Goal: Task Accomplishment & Management: Manage account settings

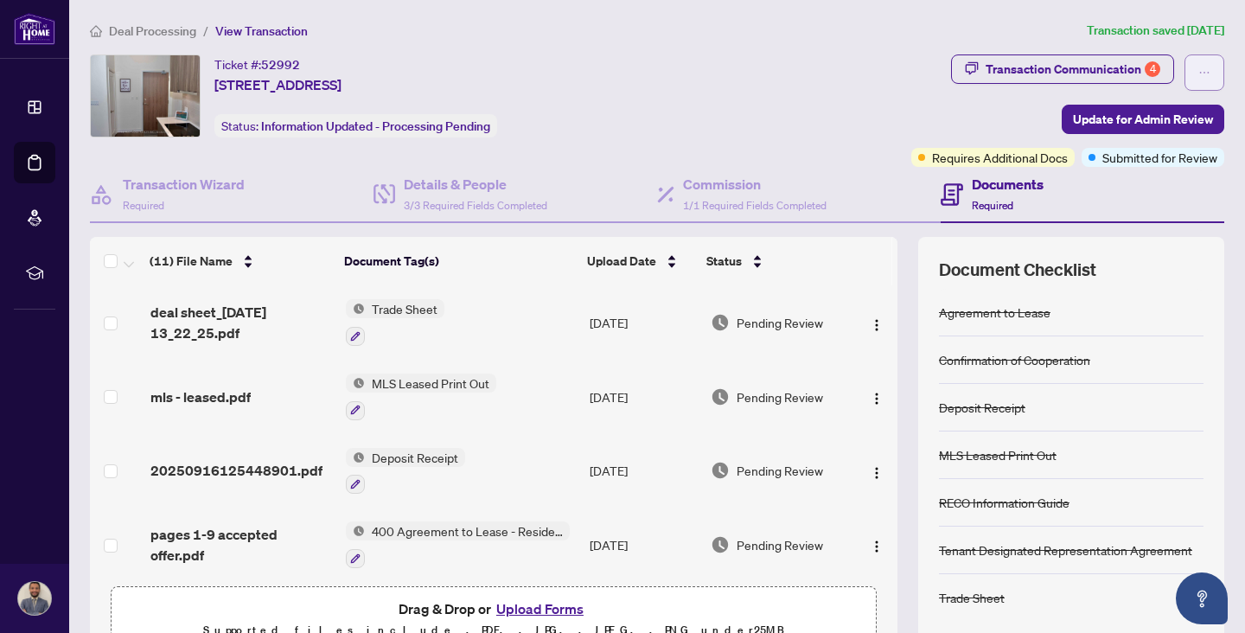
click at [1206, 61] on span "button" at bounding box center [1204, 73] width 12 height 28
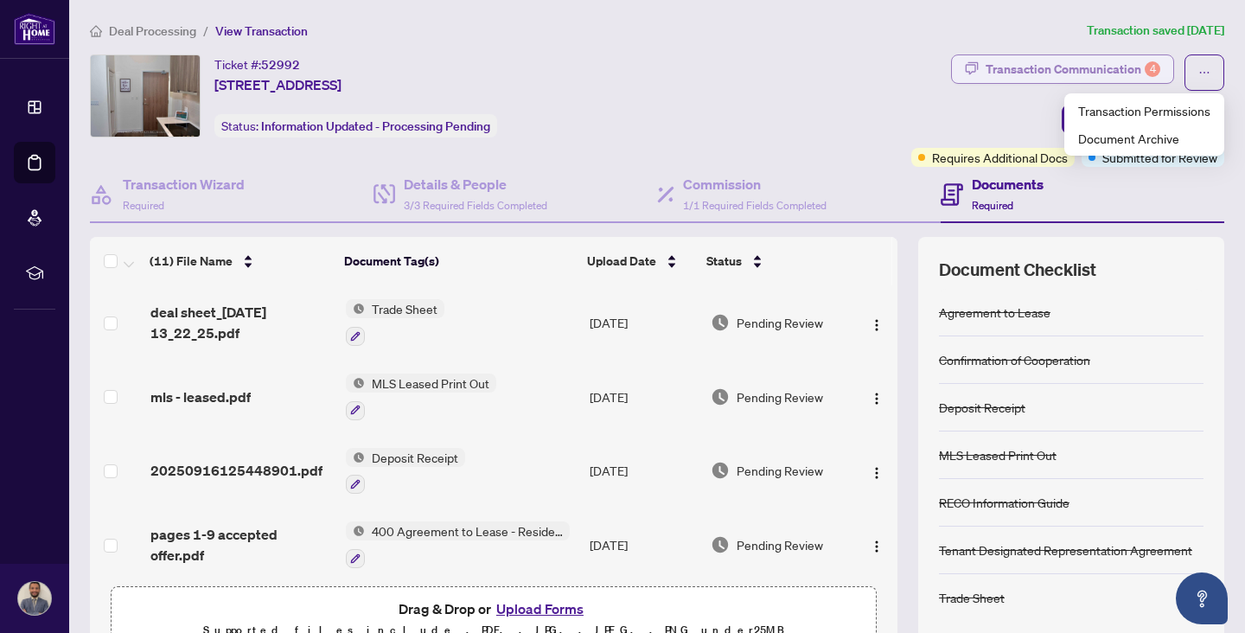
click at [1063, 68] on div "Transaction Communication 4" at bounding box center [1073, 69] width 175 height 28
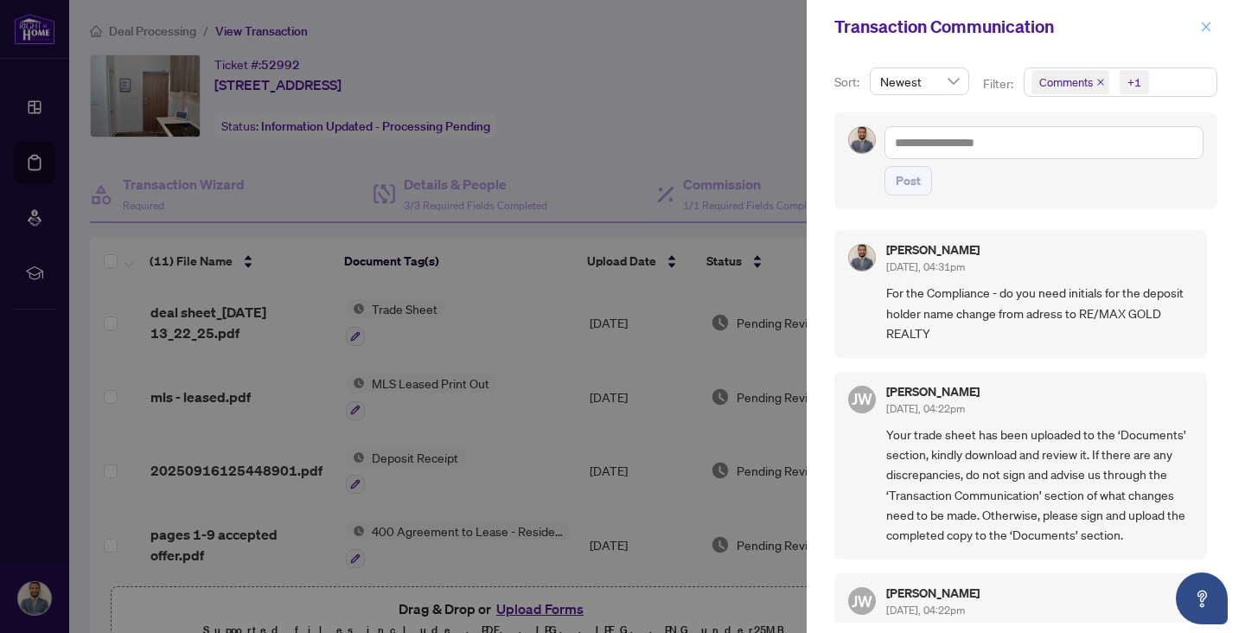
click at [1202, 25] on icon "close" at bounding box center [1206, 27] width 12 height 12
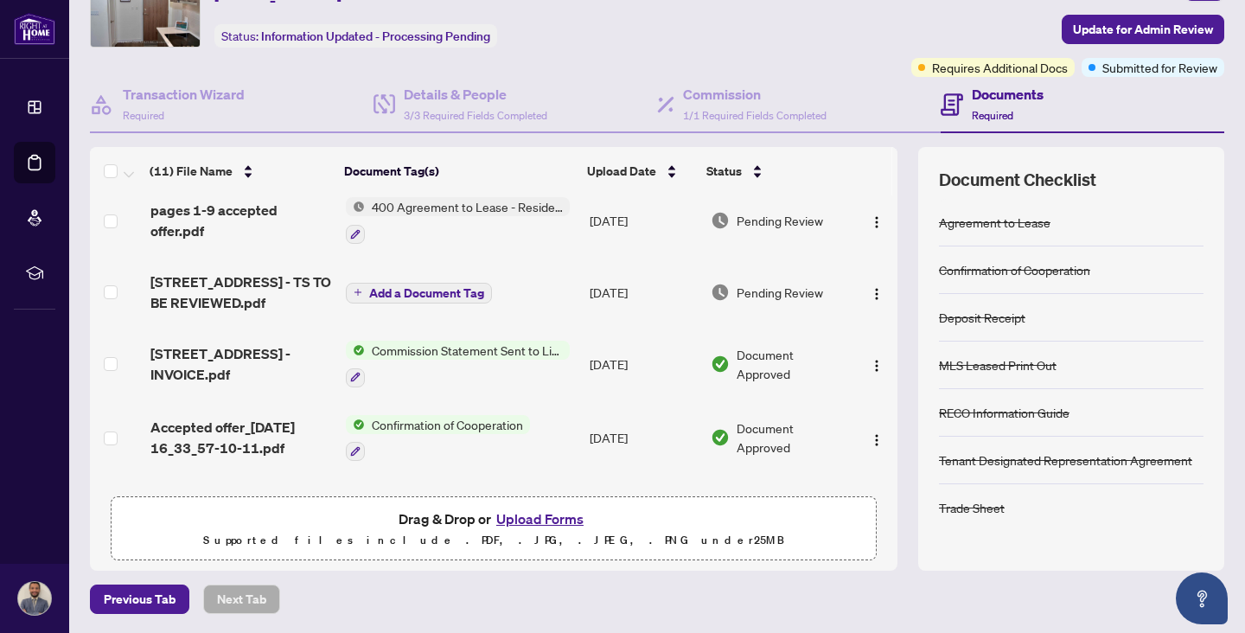
scroll to position [236, 0]
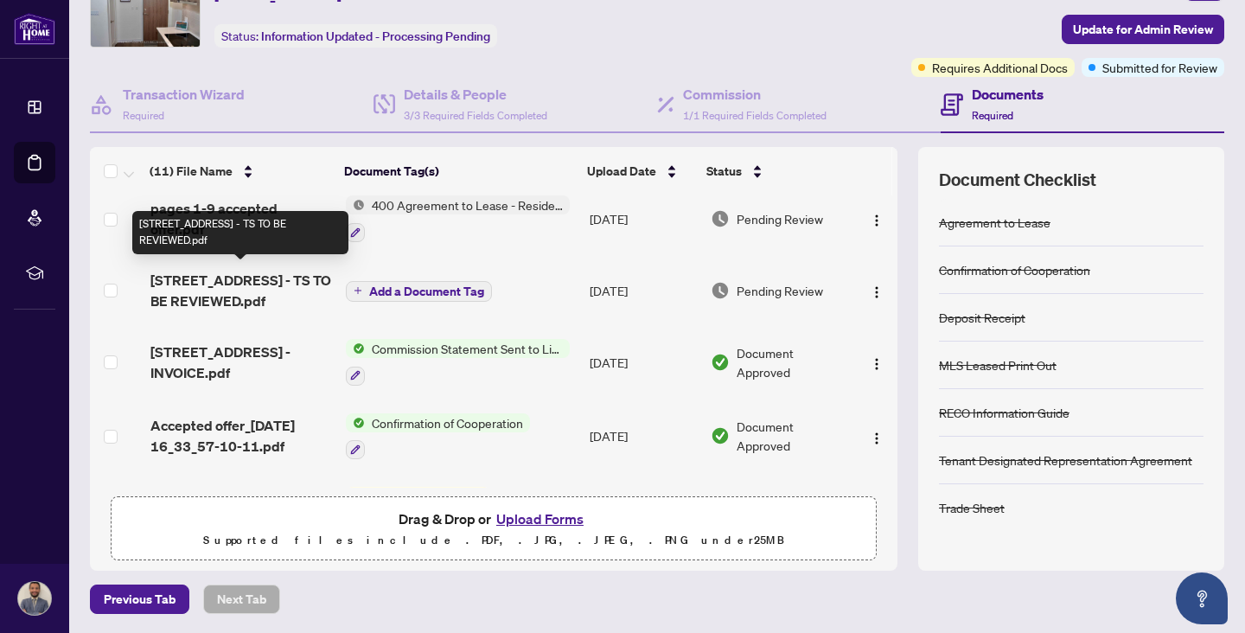
click at [210, 292] on span "[STREET_ADDRESS] - TS TO BE REVIEWED.pdf" at bounding box center [241, 291] width 182 height 42
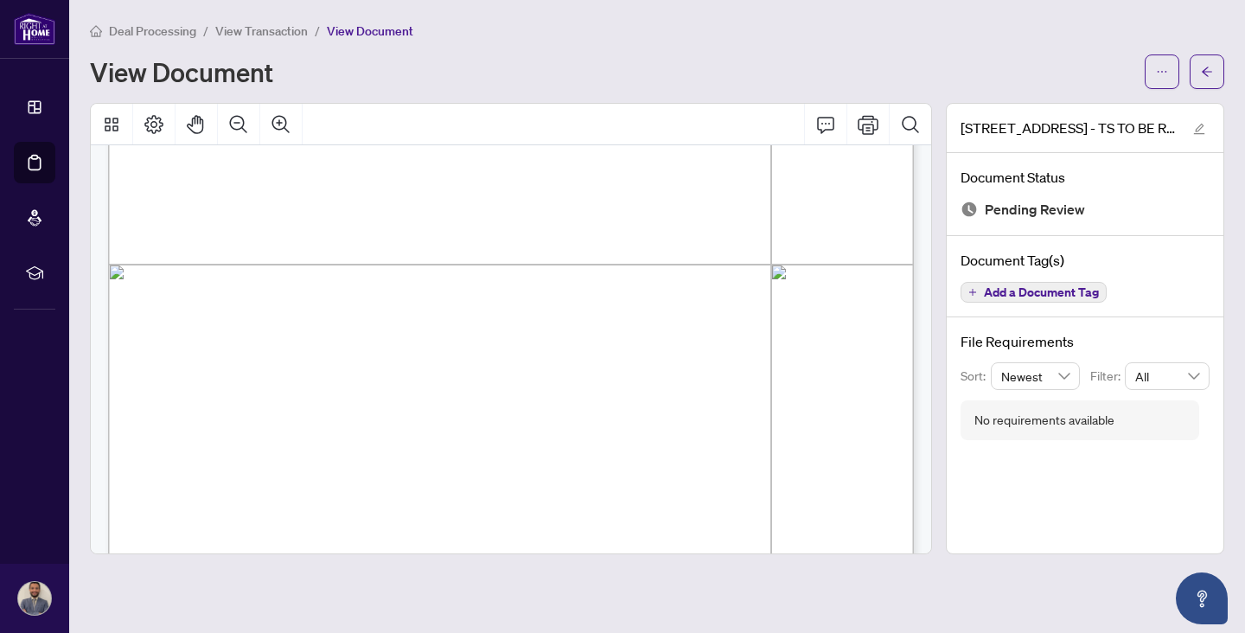
scroll to position [568, 0]
click at [870, 128] on icon "Print" at bounding box center [868, 124] width 21 height 21
click at [615, 262] on span "Signature:_____________________________________________" at bounding box center [740, 266] width 269 height 9
click at [98, 127] on button "Thumbnails" at bounding box center [112, 125] width 42 height 42
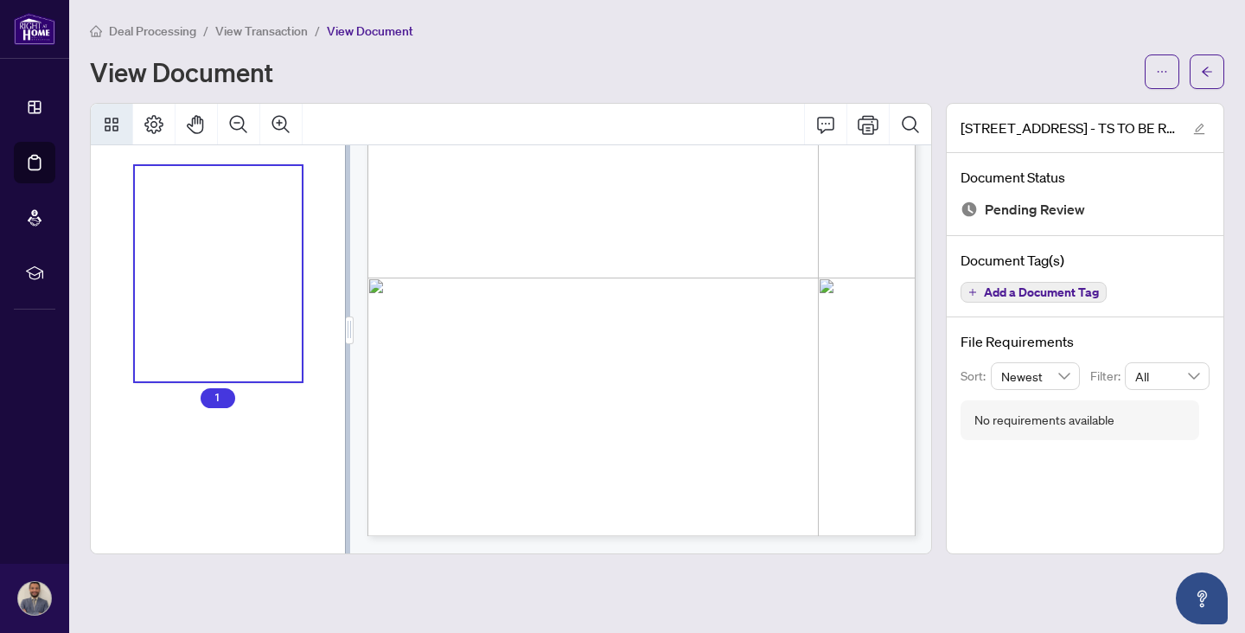
scroll to position [335, 0]
click at [149, 127] on icon "Page Layout" at bounding box center [154, 124] width 21 height 21
click at [865, 135] on button "Print" at bounding box center [868, 125] width 42 height 42
click at [1215, 73] on button "button" at bounding box center [1207, 71] width 35 height 35
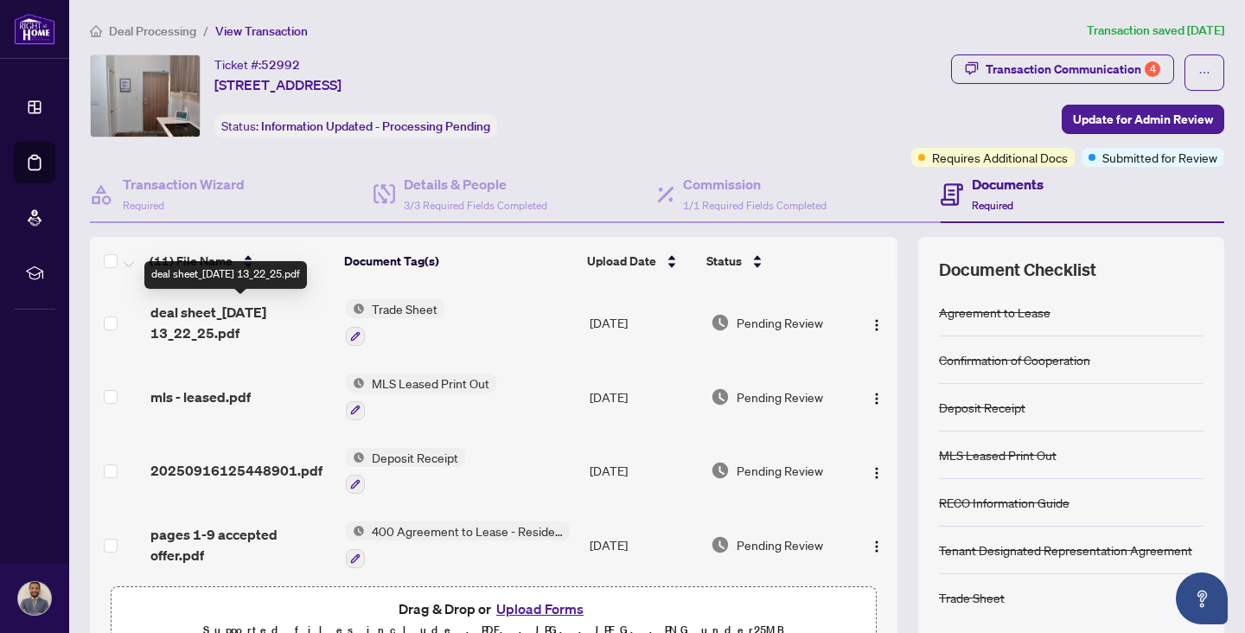
click at [208, 329] on span "deal sheet_[DATE] 13_22_25.pdf" at bounding box center [241, 323] width 182 height 42
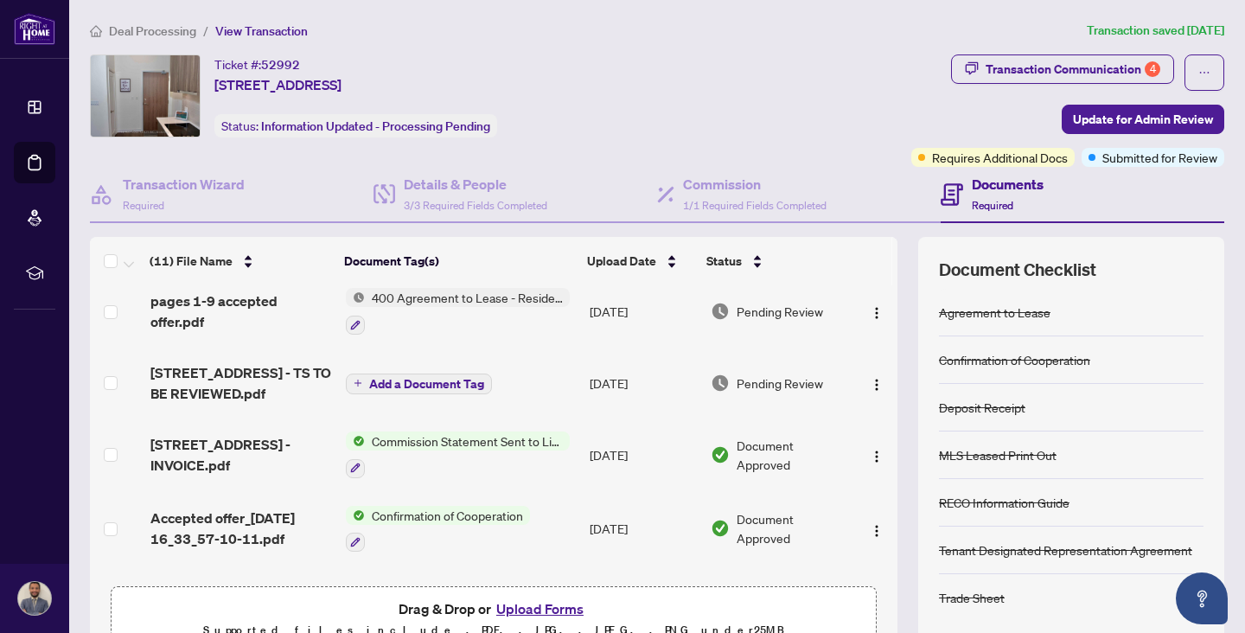
scroll to position [238, 0]
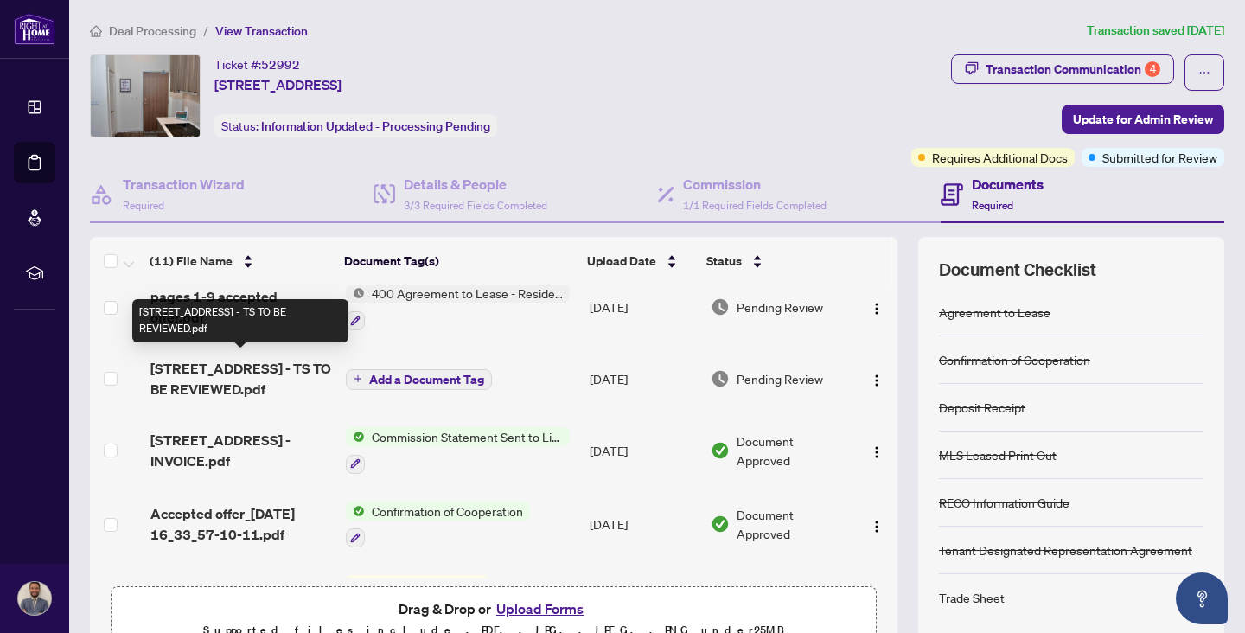
click at [192, 379] on span "[STREET_ADDRESS] - TS TO BE REVIEWED.pdf" at bounding box center [241, 379] width 182 height 42
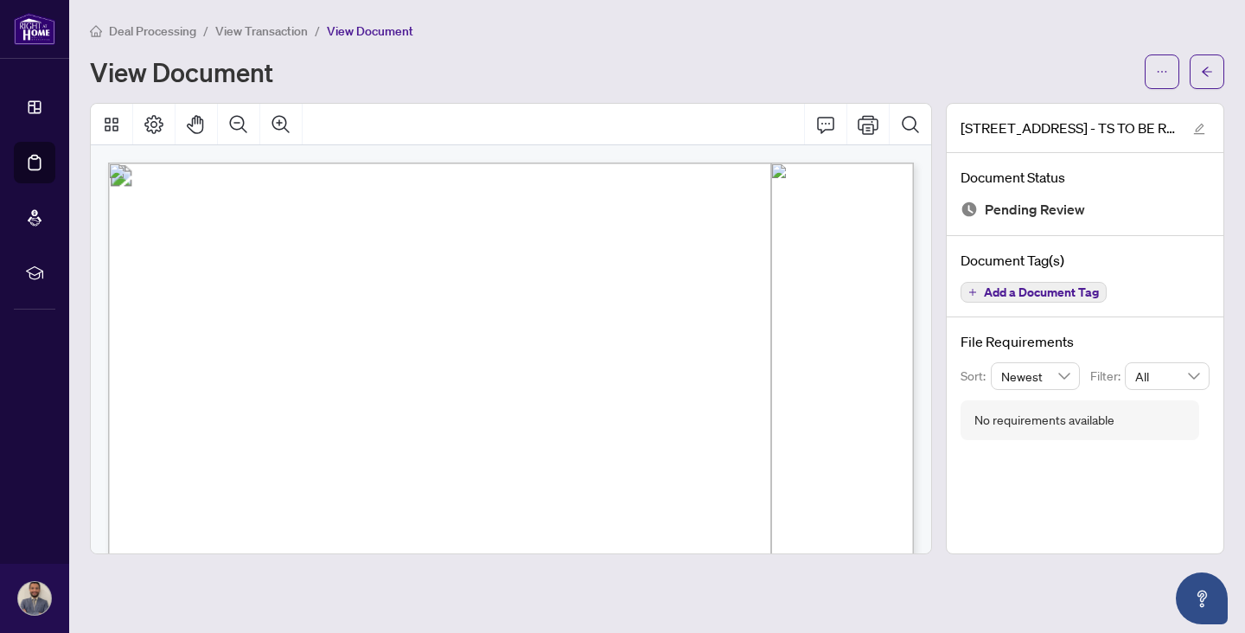
click at [553, 25] on div "Deal Processing / View Transaction / View Document" at bounding box center [657, 31] width 1134 height 20
click at [1200, 81] on button "button" at bounding box center [1207, 71] width 35 height 35
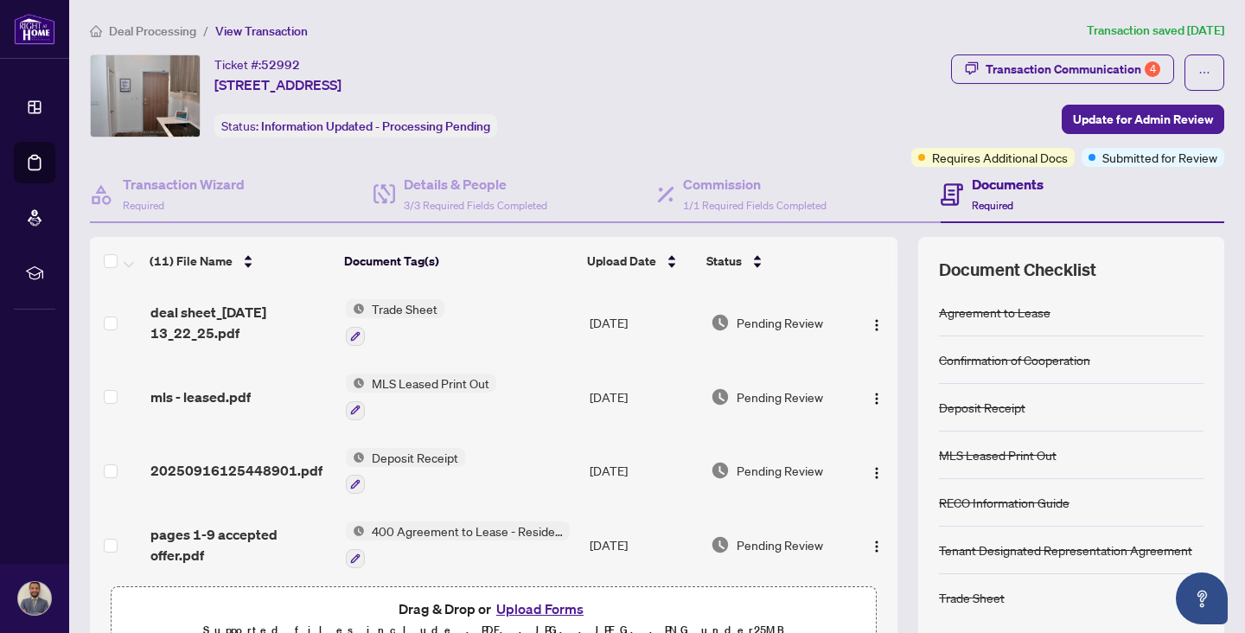
click at [516, 604] on button "Upload Forms" at bounding box center [540, 608] width 98 height 22
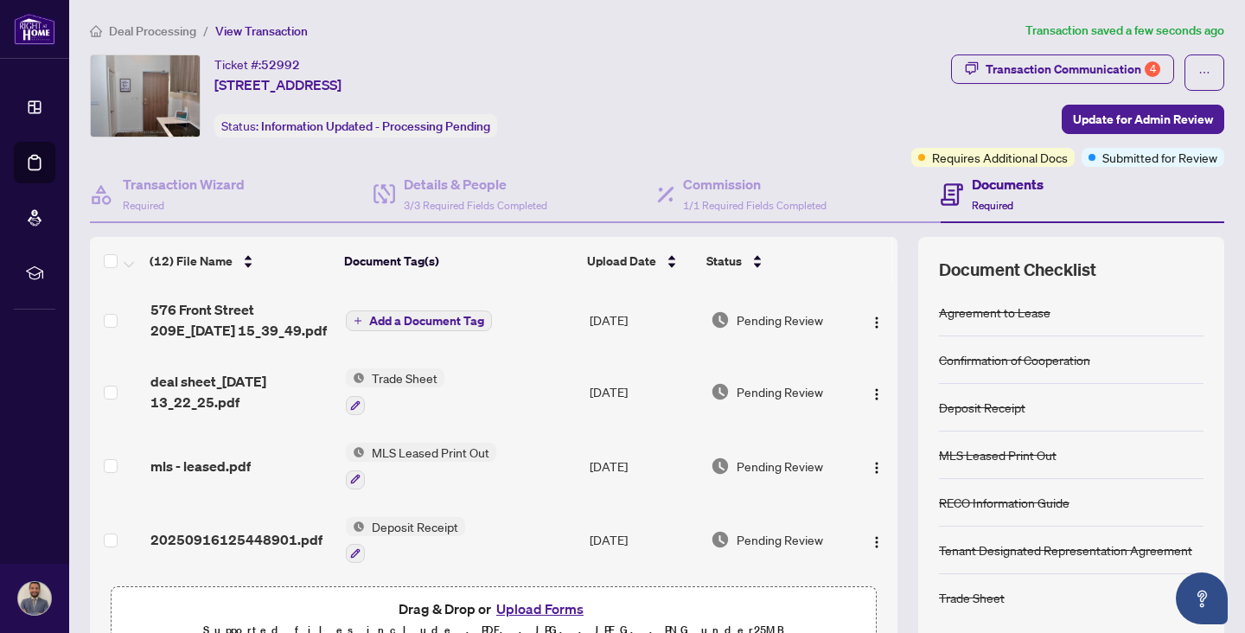
click at [206, 322] on span "576 Front Street 209E_[DATE] 15_39_49.pdf" at bounding box center [241, 320] width 182 height 42
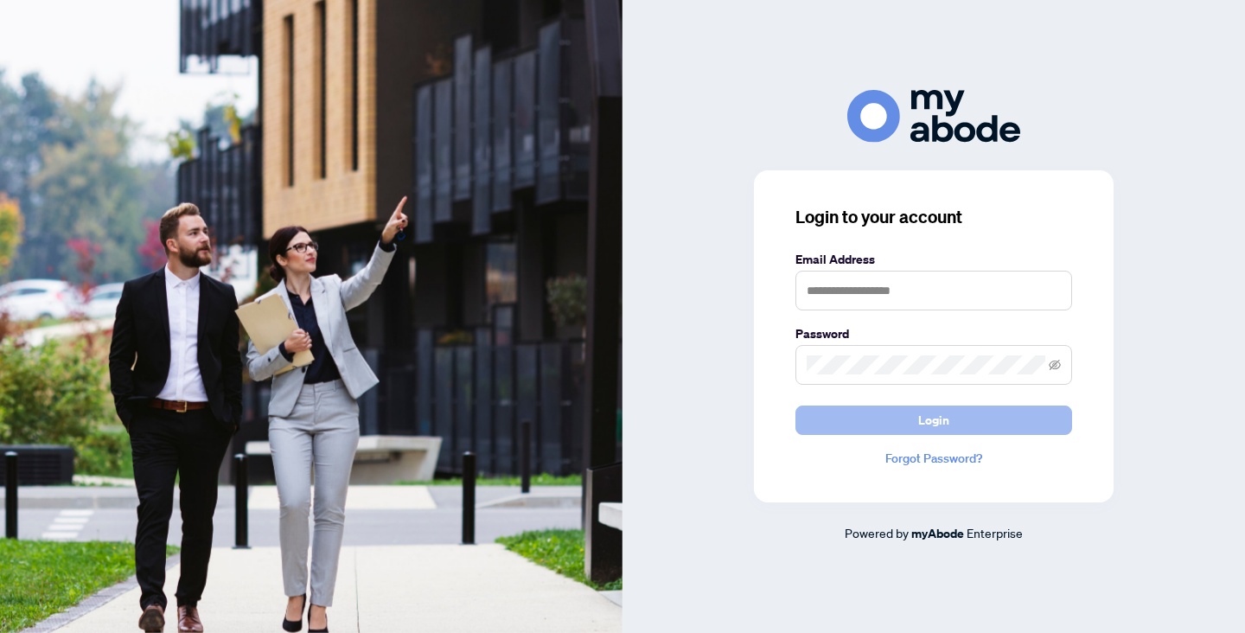
click at [934, 417] on span "Login" at bounding box center [933, 420] width 31 height 28
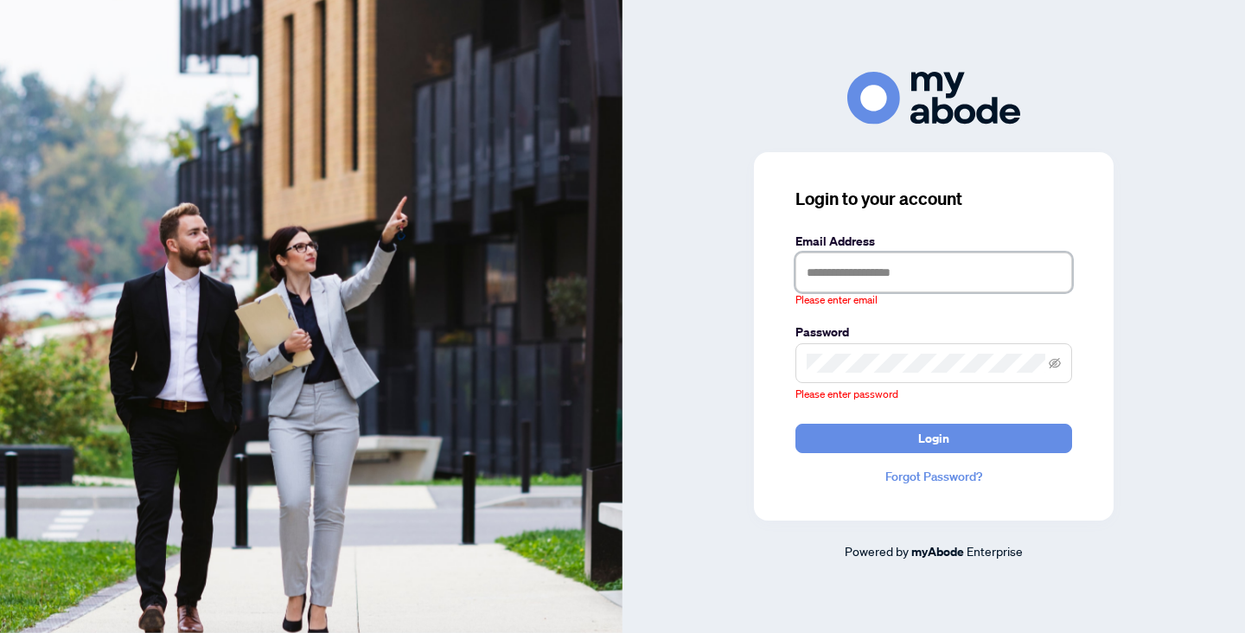
click at [919, 283] on input "text" at bounding box center [933, 272] width 277 height 40
type input "**********"
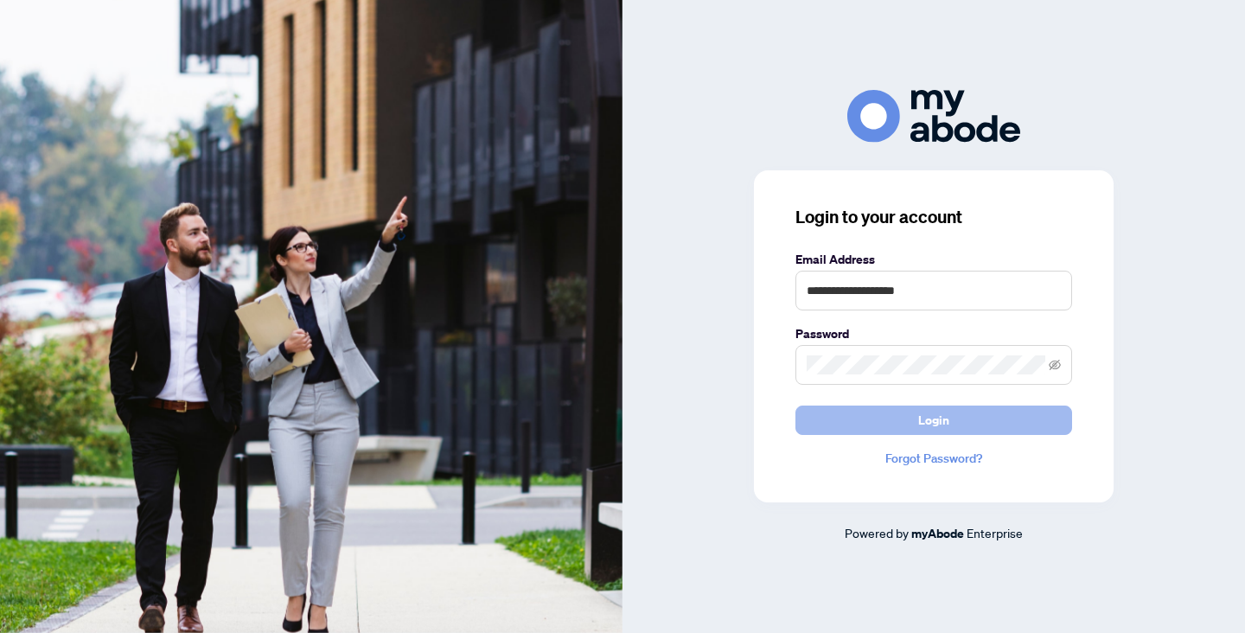
click at [921, 410] on span "Login" at bounding box center [933, 420] width 31 height 28
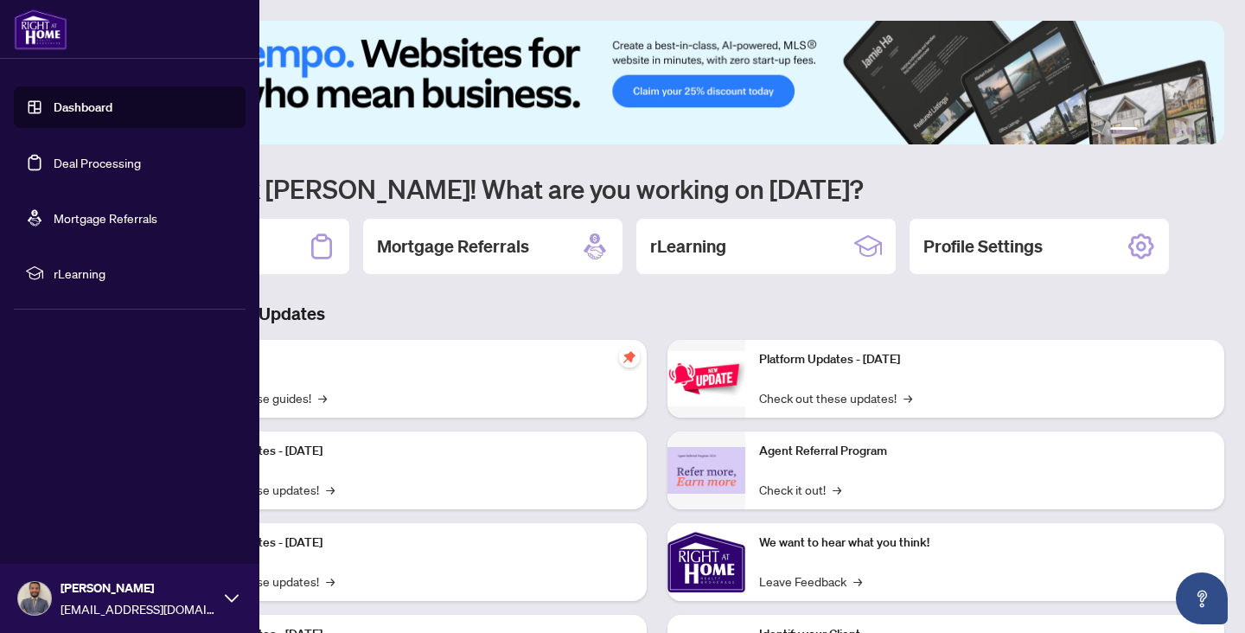
click at [54, 111] on link "Dashboard" at bounding box center [83, 107] width 59 height 16
click at [135, 170] on link "Deal Processing" at bounding box center [97, 163] width 87 height 16
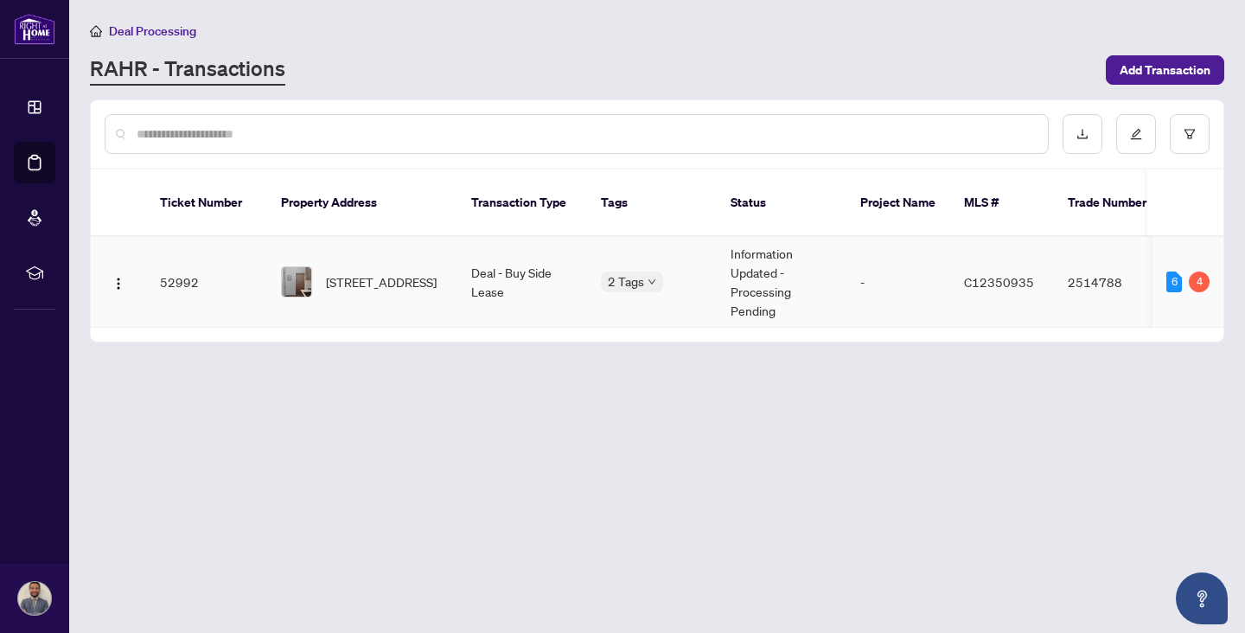
click at [457, 278] on td "Deal - Buy Side Lease" at bounding box center [522, 282] width 130 height 91
